Goal: Task Accomplishment & Management: Manage account settings

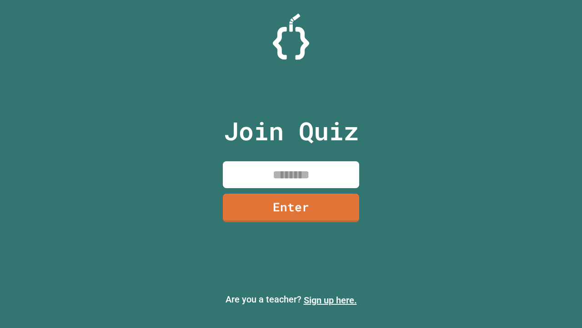
click at [330, 300] on link "Sign up here." at bounding box center [330, 299] width 53 height 11
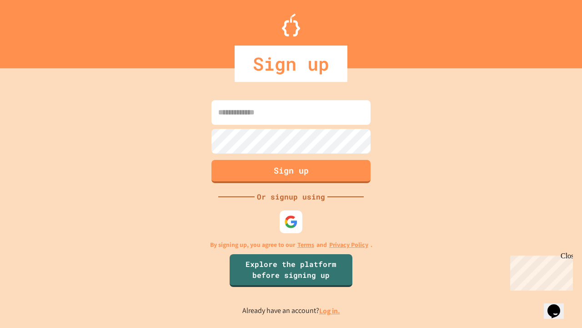
click at [330, 310] on link "Log in." at bounding box center [329, 311] width 21 height 10
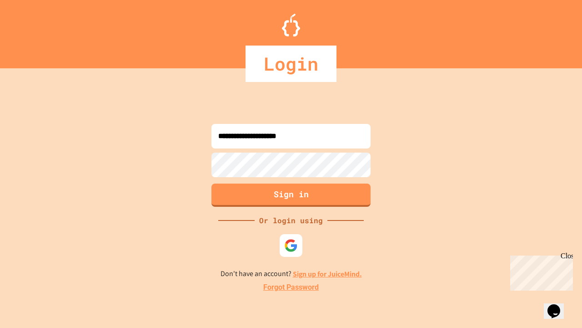
type input "**********"
